Goal: Obtain resource: Download file/media

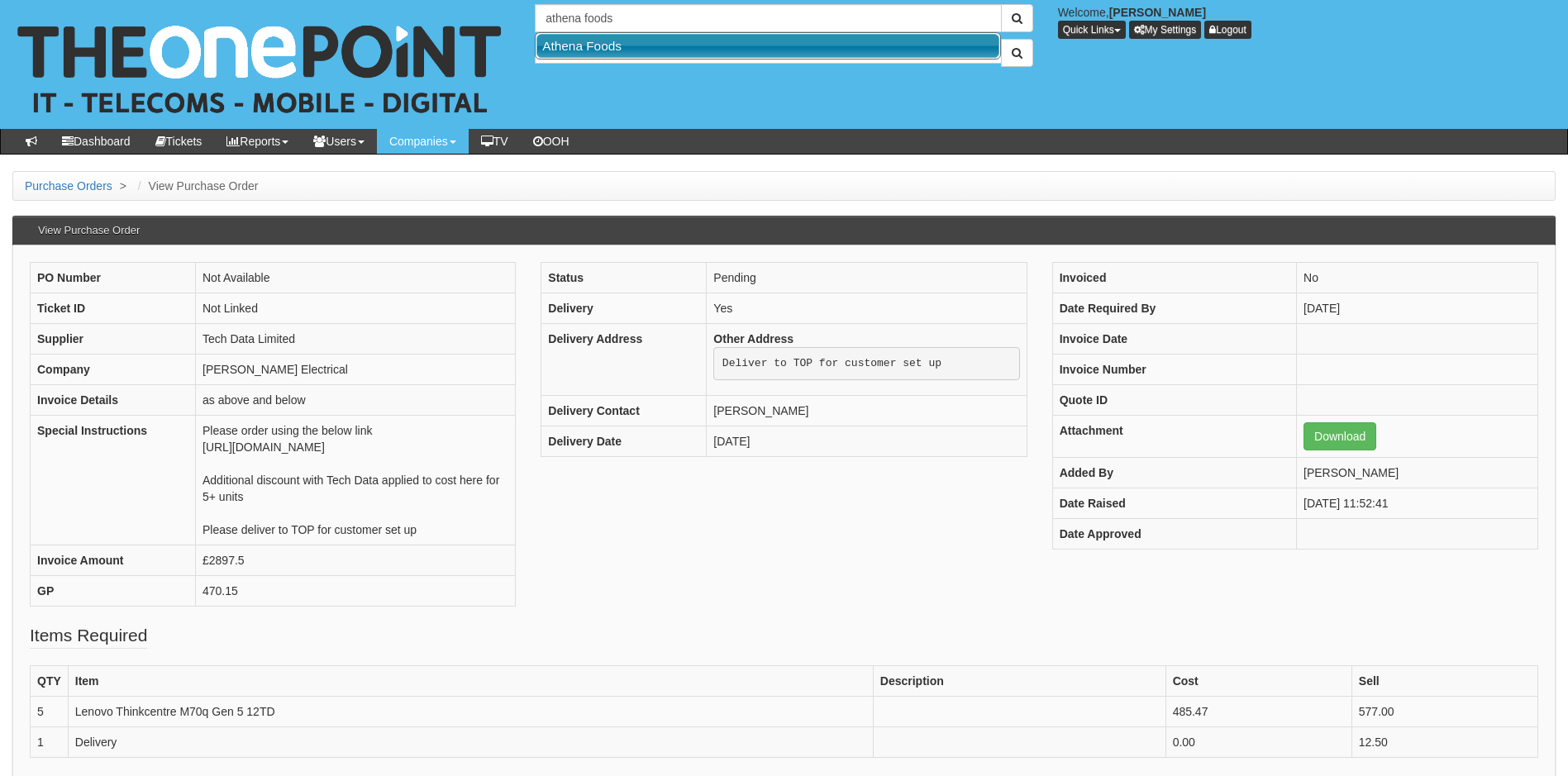
click at [602, 39] on link "Athena Foods" at bounding box center [767, 46] width 463 height 24
type input "Athena Foods"
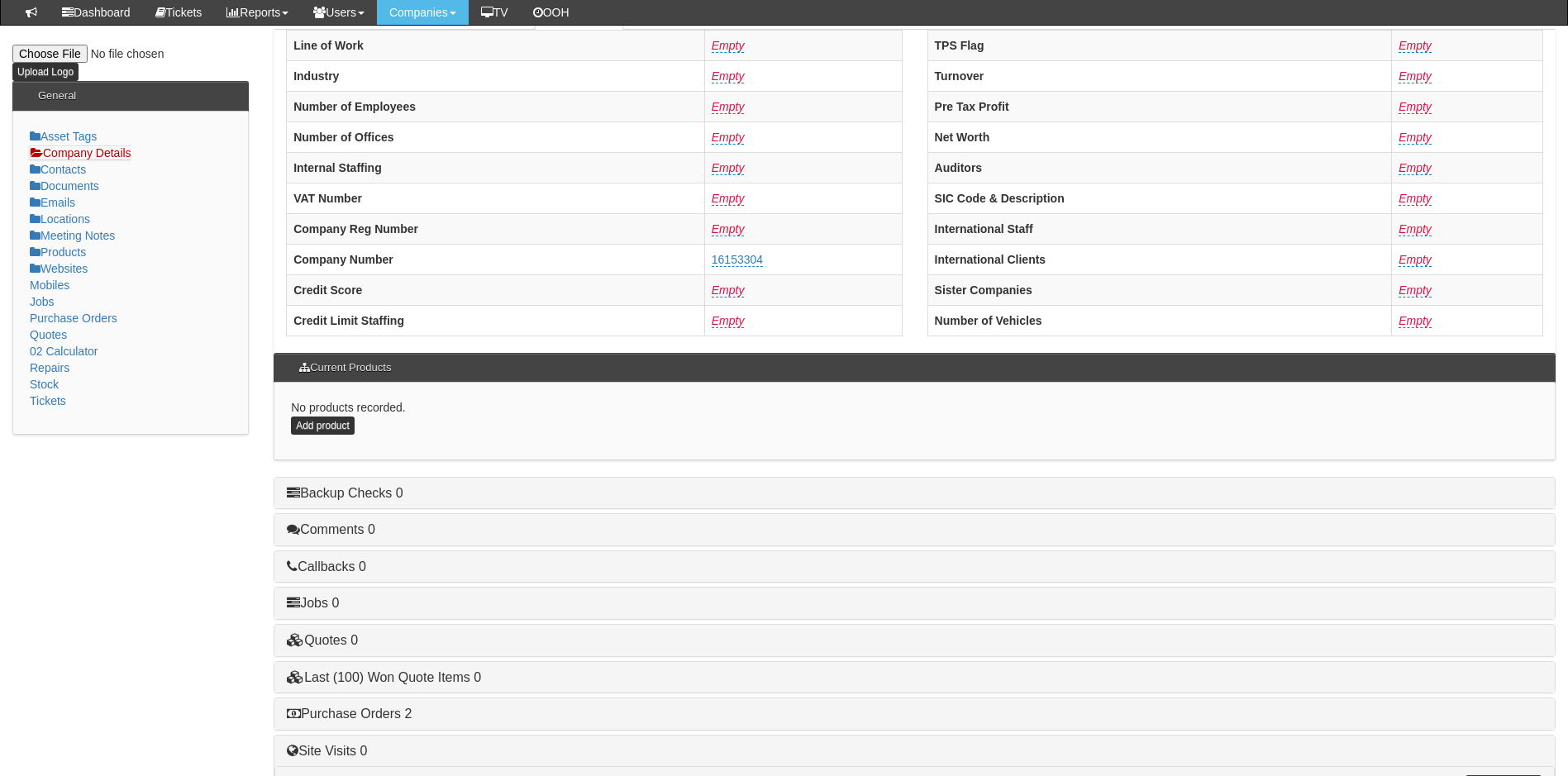
scroll to position [314, 0]
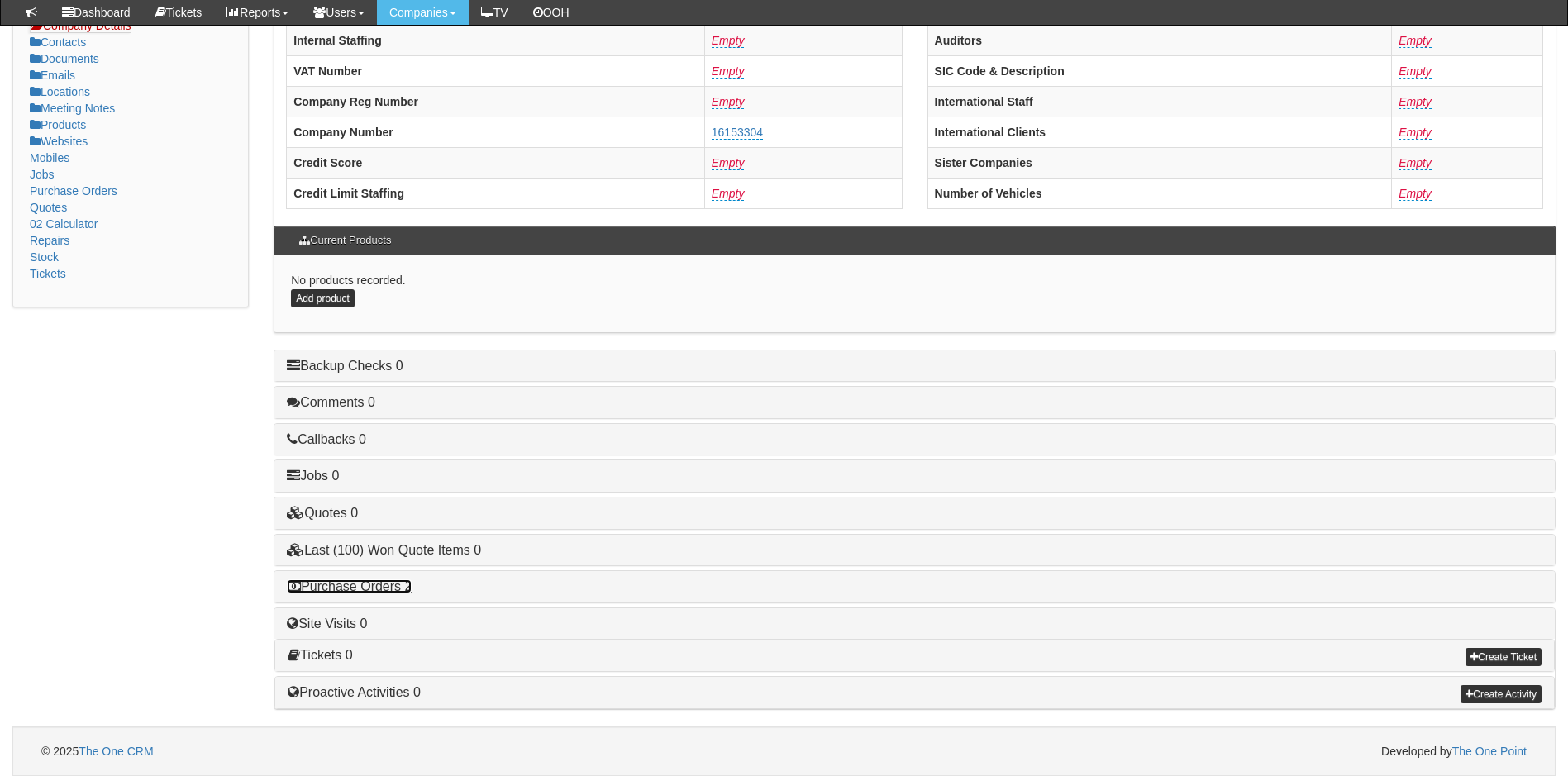
click at [355, 585] on link "Purchase Orders 2" at bounding box center [349, 586] width 125 height 14
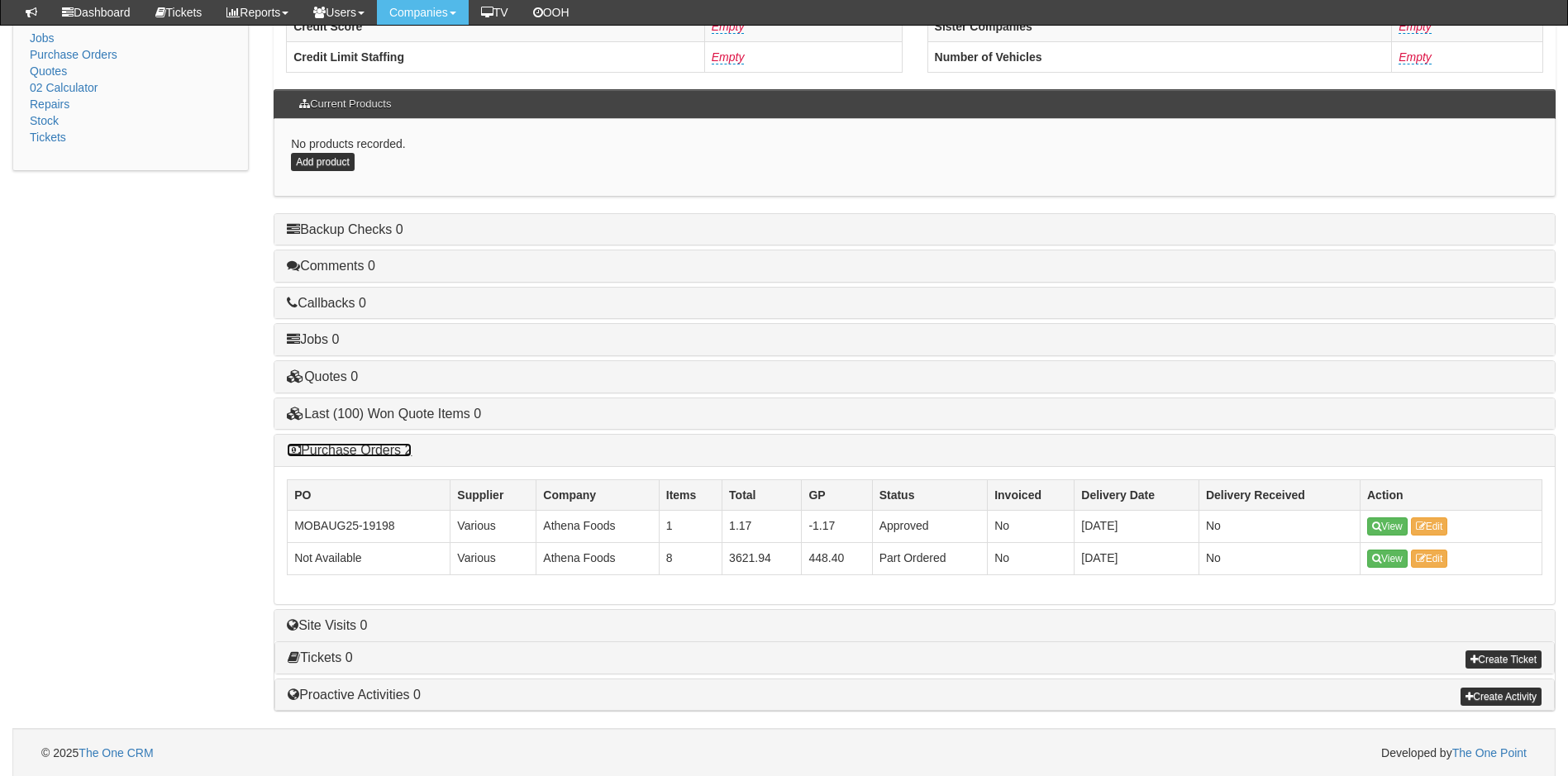
scroll to position [452, 0]
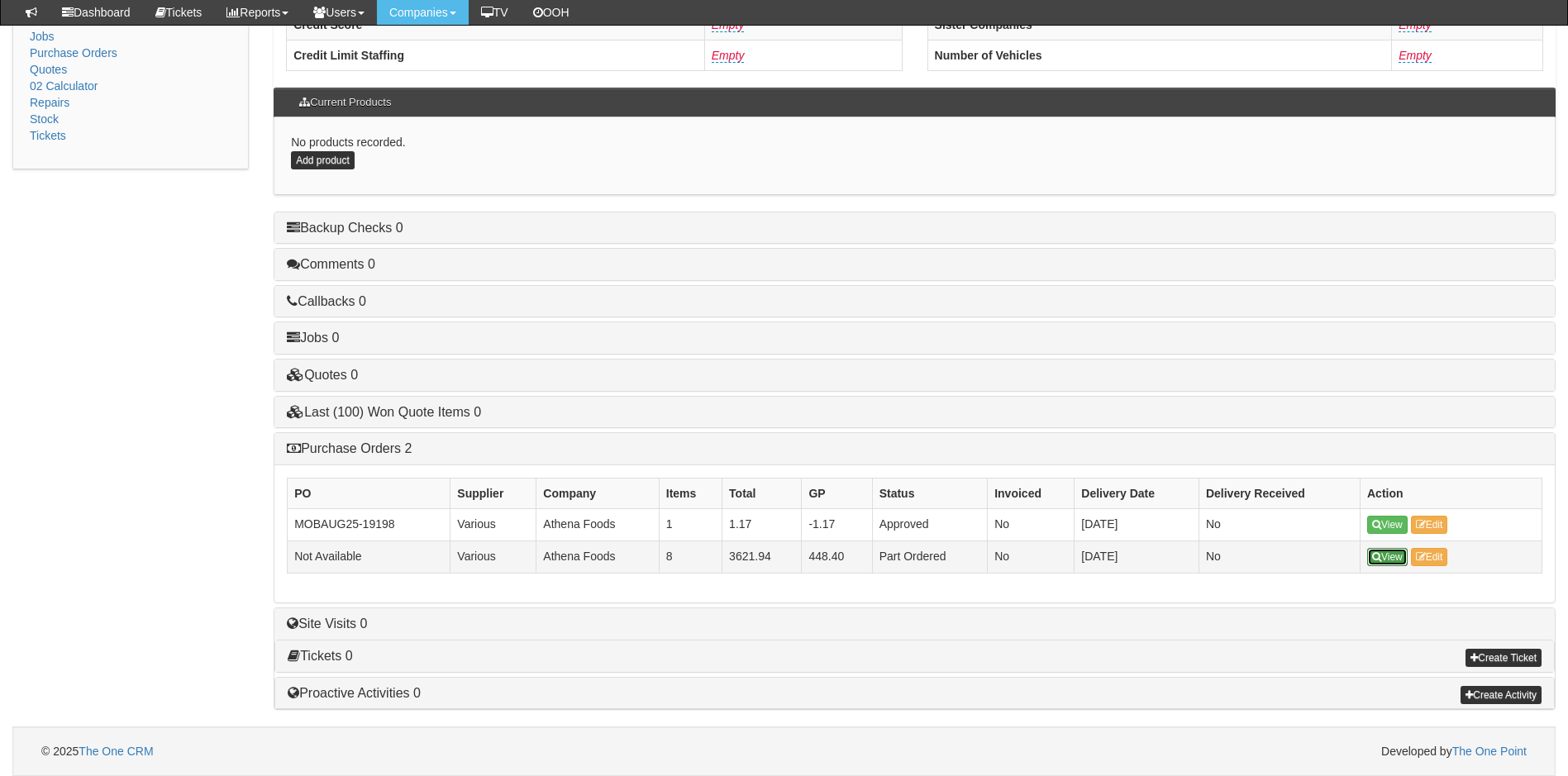
click at [1390, 558] on link "View" at bounding box center [1388, 557] width 41 height 19
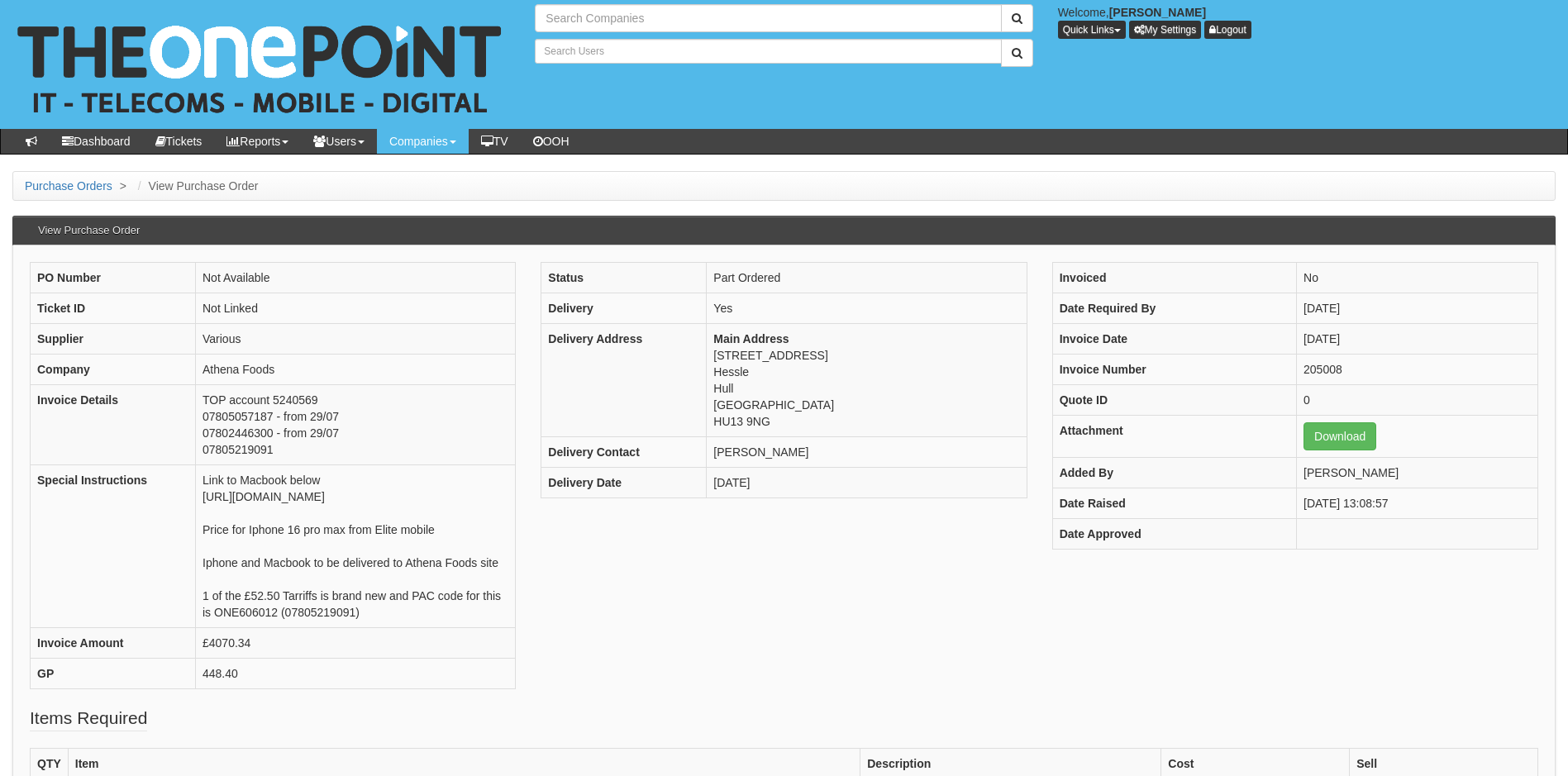
type input "Search Companies"
type input "Search Users"
click at [1336, 432] on link "Download" at bounding box center [1340, 435] width 73 height 28
